Goal: Navigation & Orientation: Find specific page/section

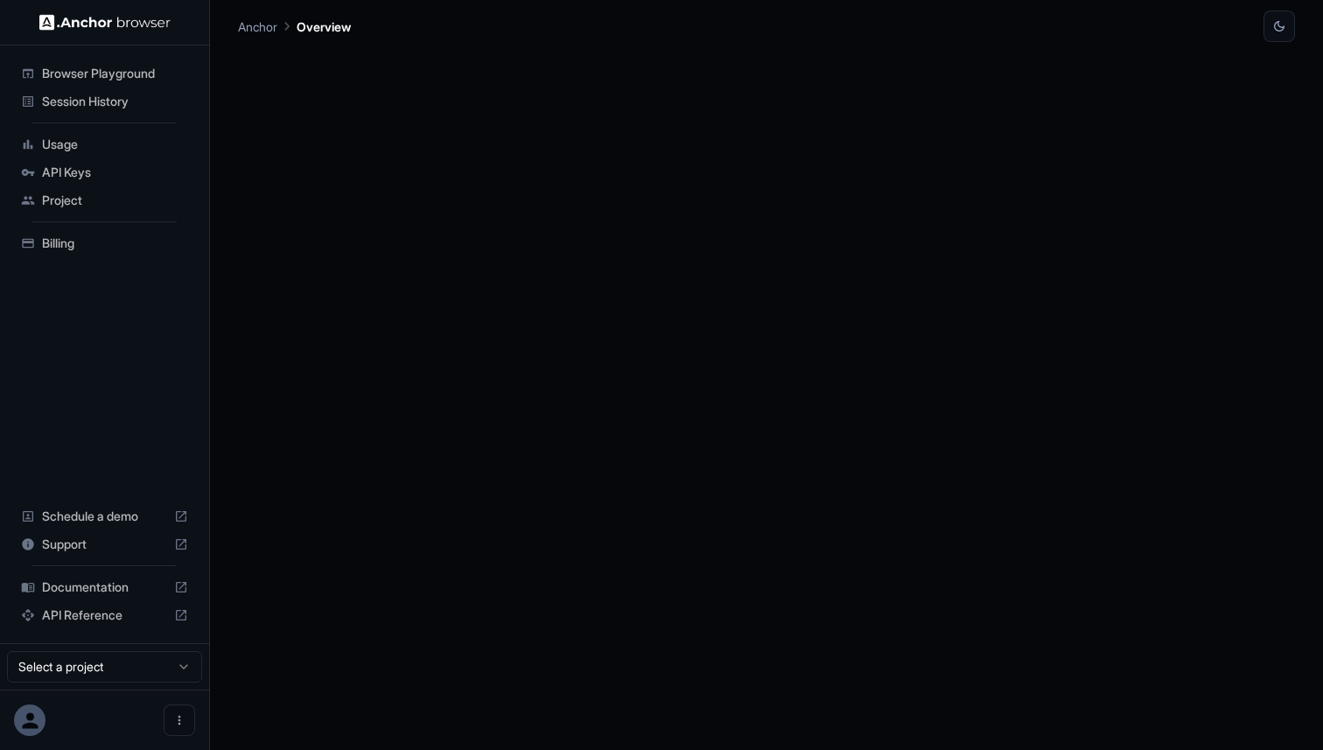
click at [65, 98] on span "Session History" at bounding box center [115, 102] width 146 height 18
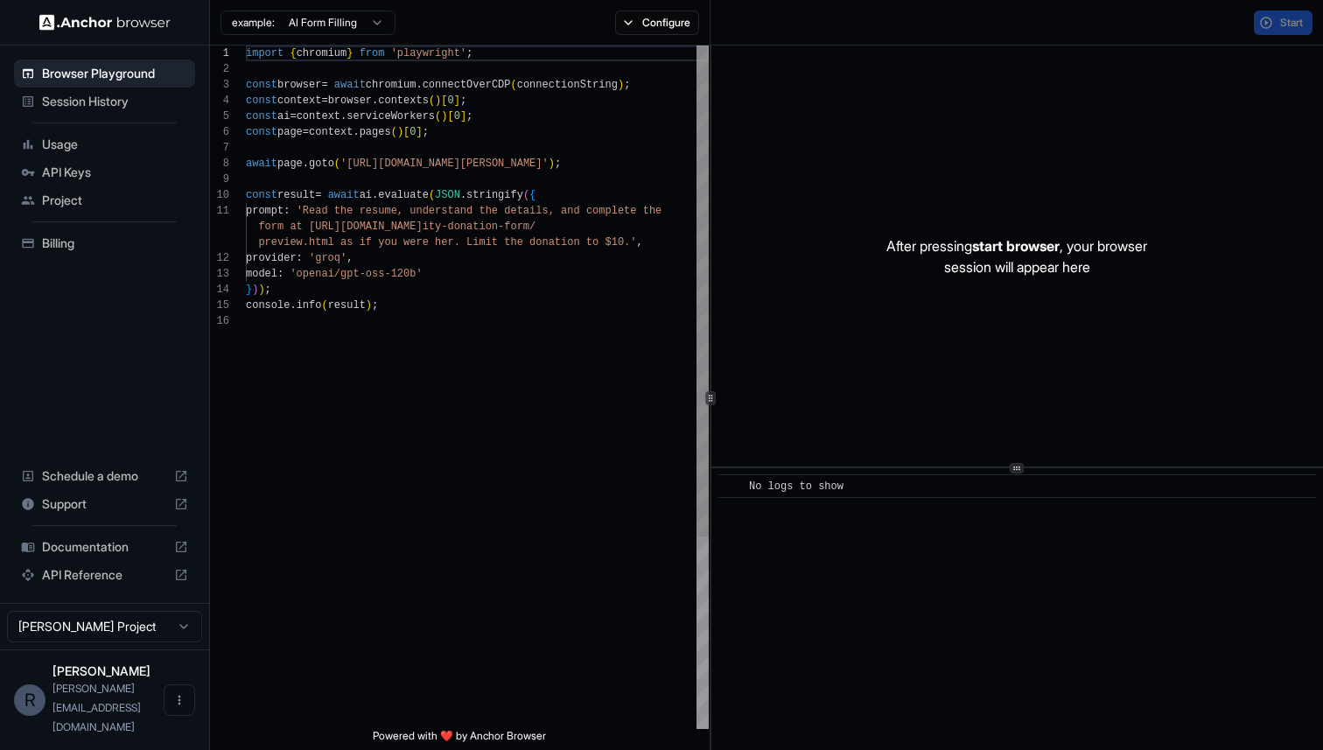
scroll to position [158, 0]
click at [103, 98] on span "Session History" at bounding box center [115, 102] width 146 height 18
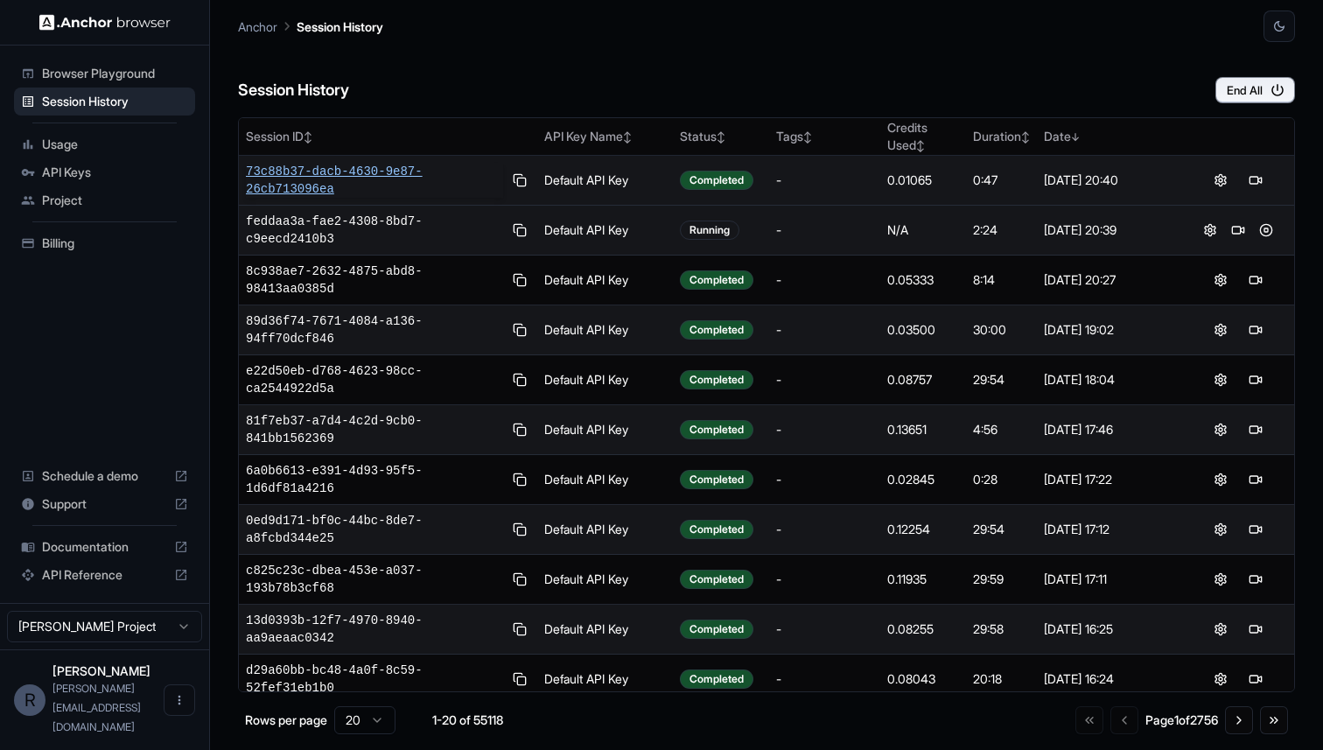
click at [411, 169] on span "73c88b37-dacb-4630-9e87-26cb713096ea" at bounding box center [374, 180] width 257 height 35
